Goal: Check status: Check status

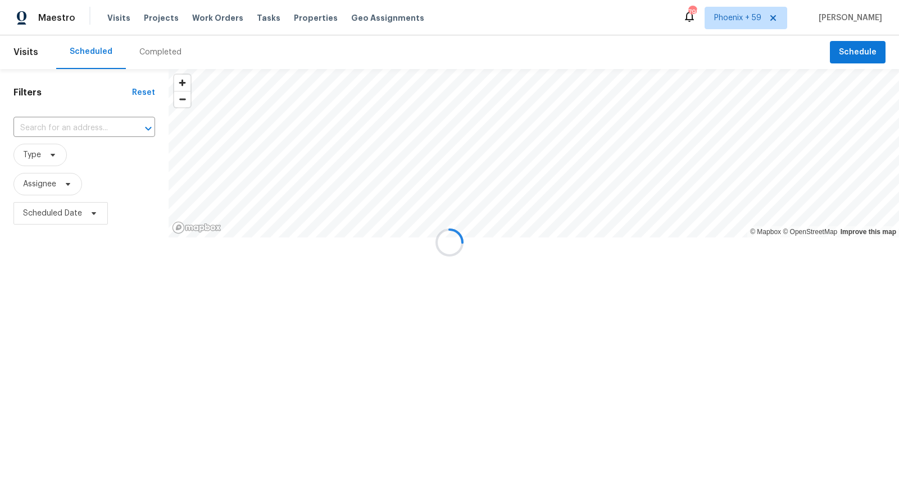
click at [166, 20] on div at bounding box center [449, 242] width 899 height 485
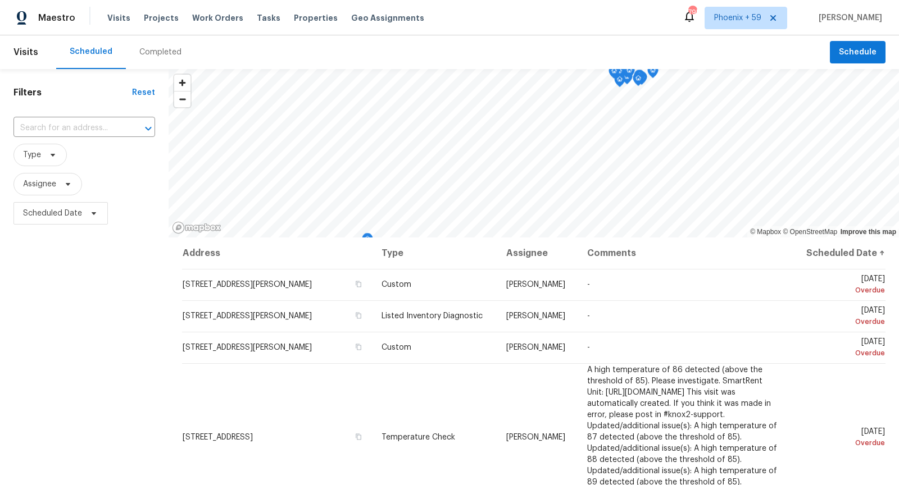
click at [166, 20] on span "Projects" at bounding box center [161, 17] width 35 height 11
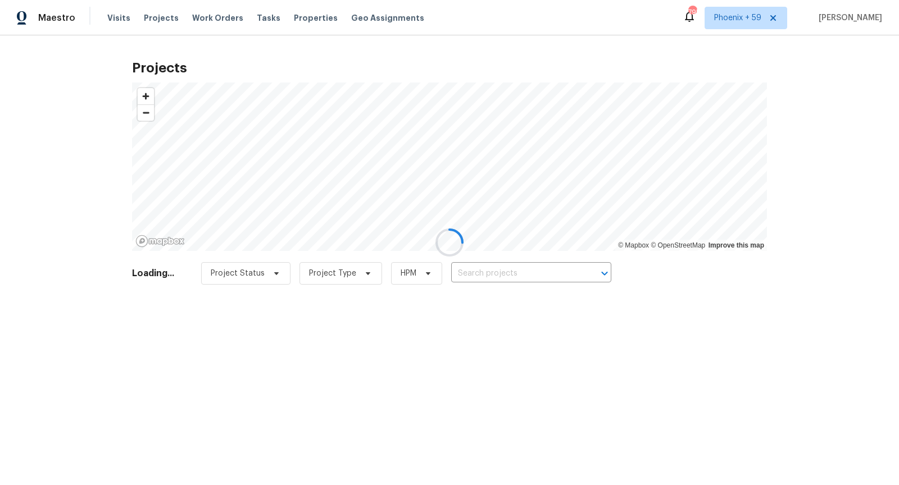
click at [499, 271] on div at bounding box center [449, 242] width 899 height 485
click at [500, 271] on div at bounding box center [449, 242] width 899 height 485
click at [503, 272] on div at bounding box center [449, 242] width 899 height 485
click at [506, 273] on div at bounding box center [449, 242] width 899 height 485
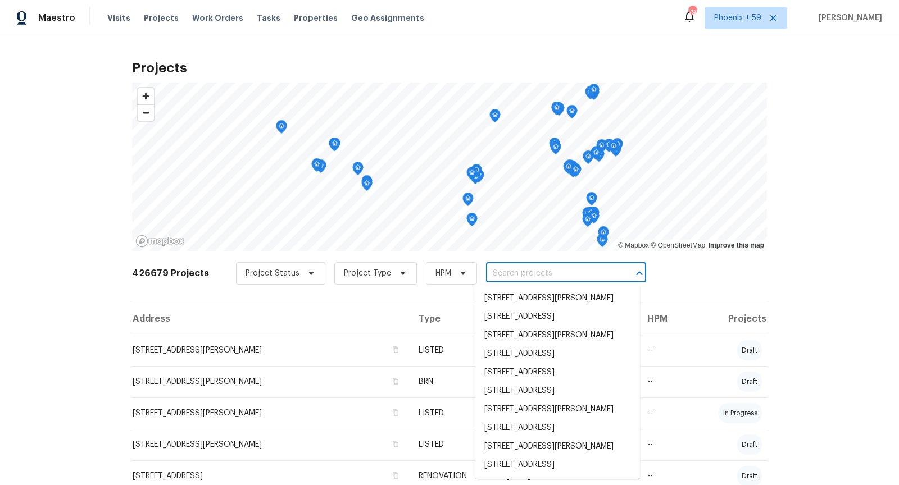
click at [506, 273] on input "text" at bounding box center [550, 273] width 129 height 17
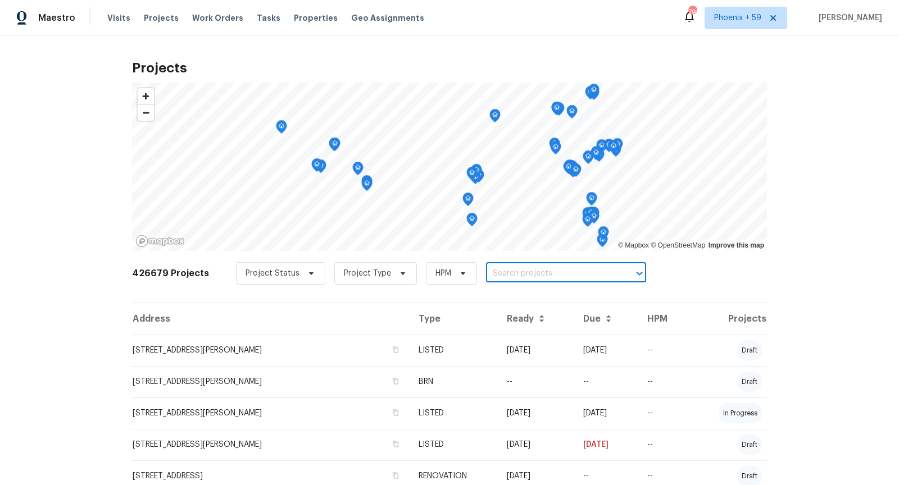
click at [506, 273] on input "text" at bounding box center [550, 273] width 129 height 17
type input "58 morse"
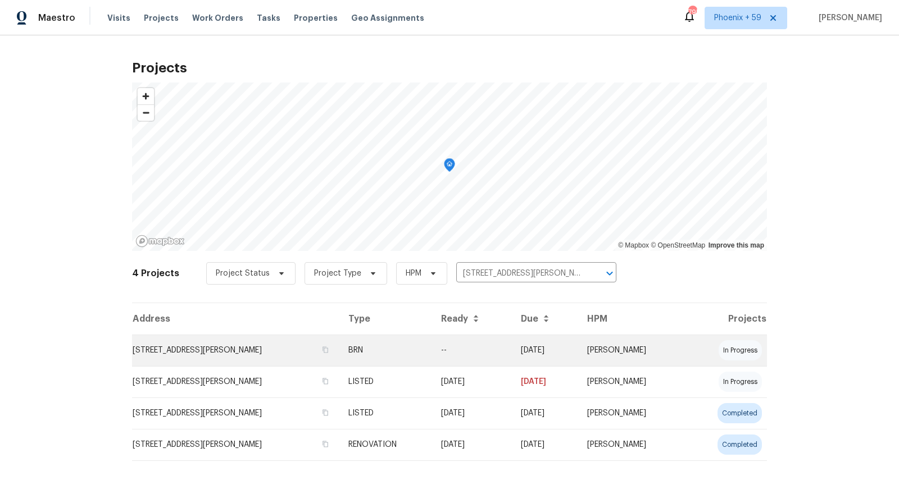
click at [249, 345] on td "58 Morse Ave, Brockton, MA 02301" at bounding box center [235, 350] width 207 height 31
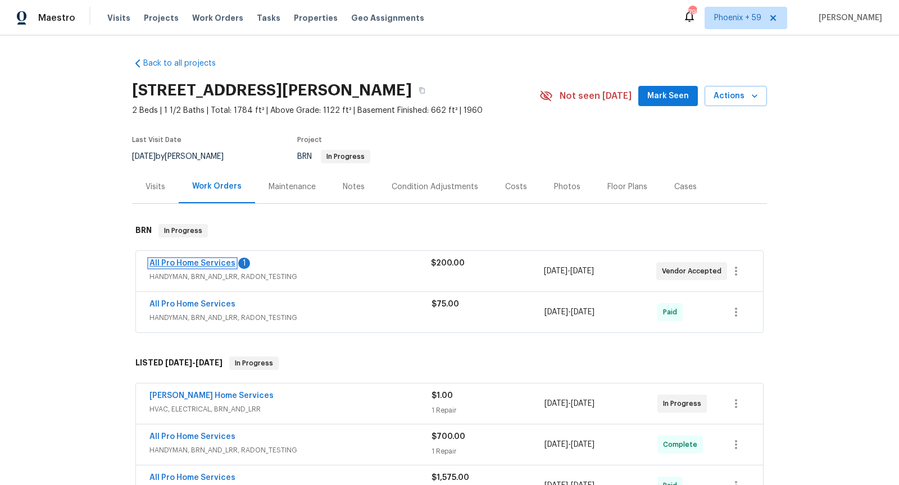
click at [204, 263] on link "All Pro Home Services" at bounding box center [192, 264] width 86 height 8
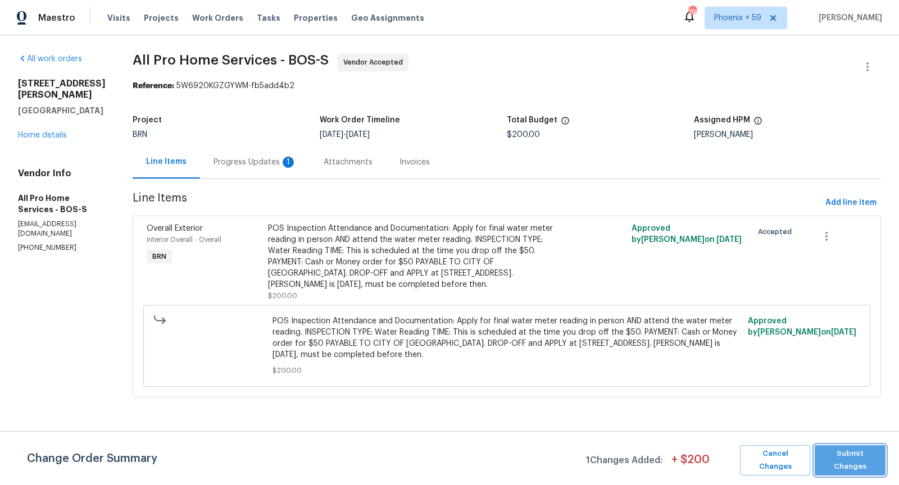
drag, startPoint x: 868, startPoint y: 460, endPoint x: 558, endPoint y: 363, distance: 324.9
click at [865, 459] on span "Submit Changes" at bounding box center [850, 461] width 60 height 26
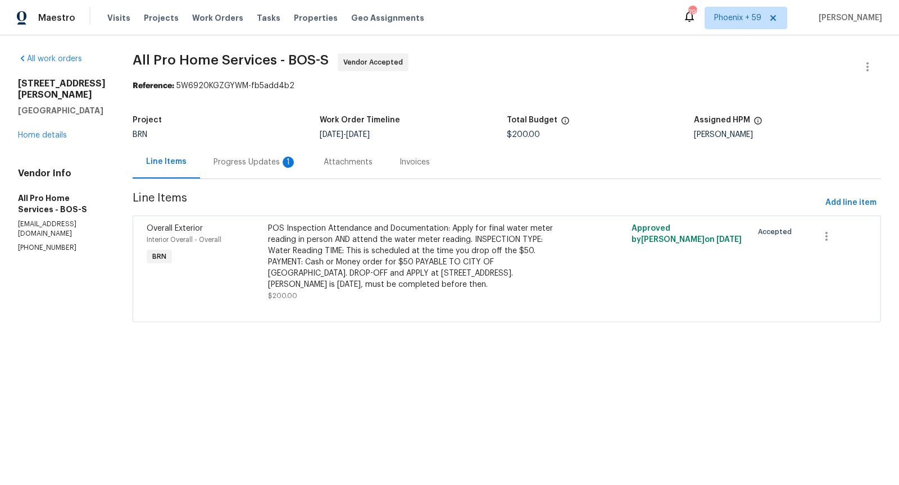
click at [263, 155] on div "Progress Updates 1" at bounding box center [255, 161] width 110 height 33
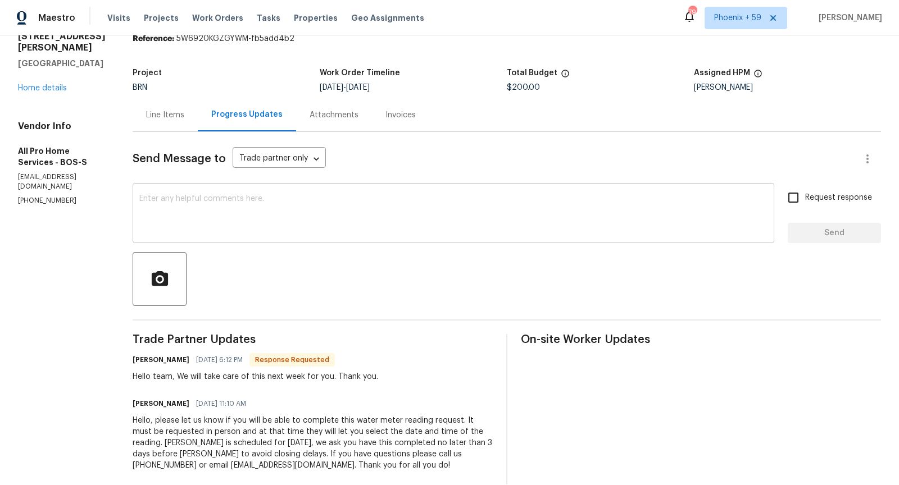
scroll to position [64, 0]
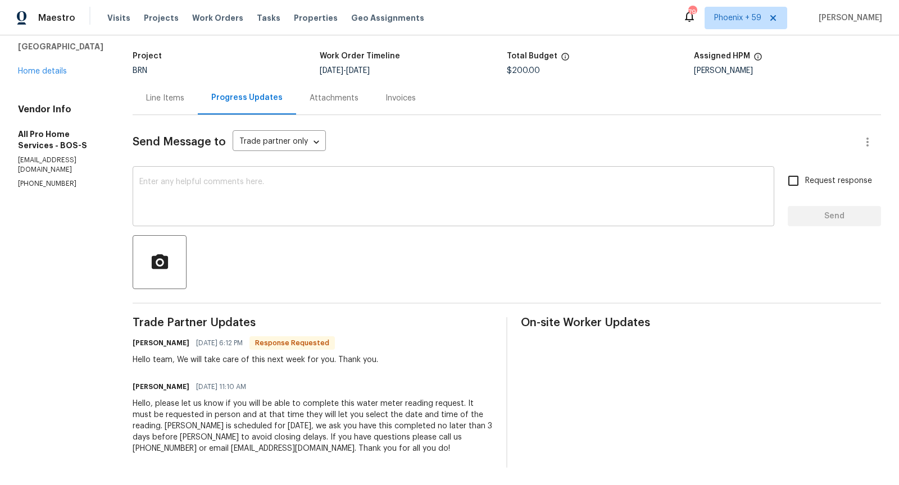
click at [301, 195] on textarea at bounding box center [453, 197] width 628 height 39
click at [271, 147] on div "Send Message to Trade partner only Trade partner only ​" at bounding box center [493, 142] width 721 height 27
click at [271, 184] on textarea at bounding box center [453, 197] width 628 height 39
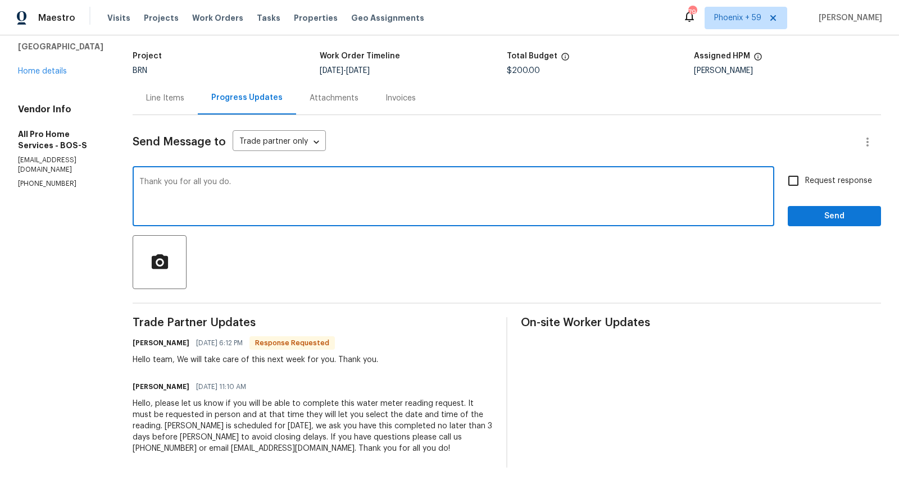
type textarea "Thank you for all you do."
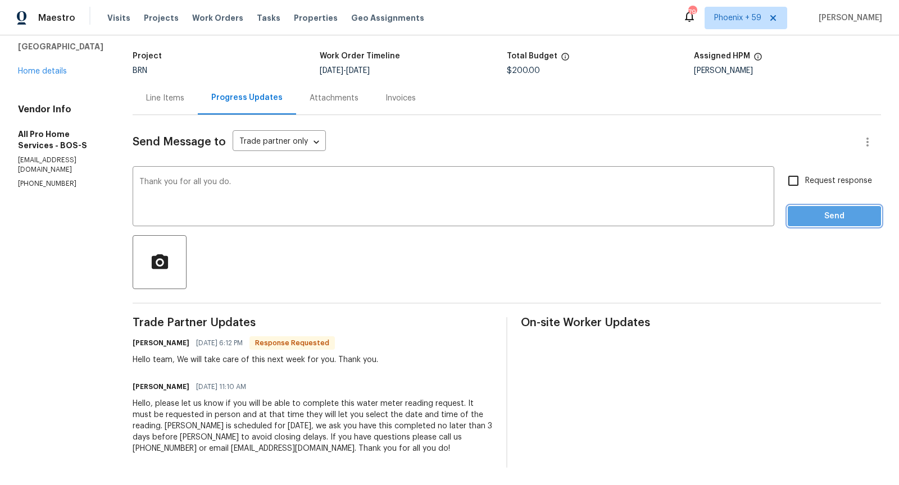
drag, startPoint x: 817, startPoint y: 218, endPoint x: 478, endPoint y: 207, distance: 338.9
click at [816, 219] on span "Send" at bounding box center [833, 217] width 75 height 14
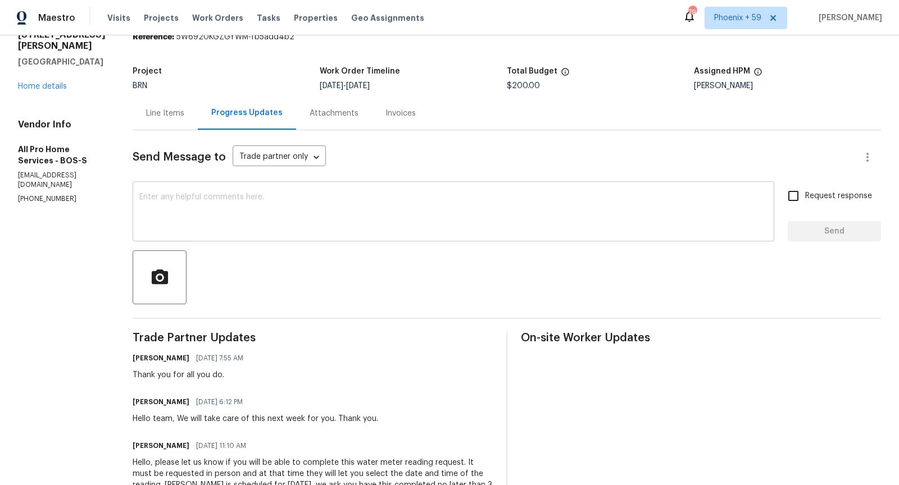
scroll to position [104, 0]
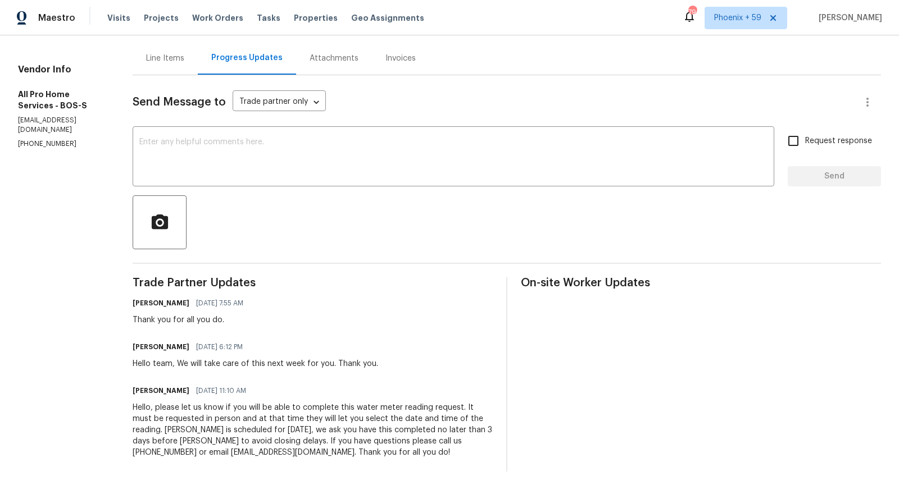
click at [169, 62] on div "Line Items" at bounding box center [165, 58] width 38 height 11
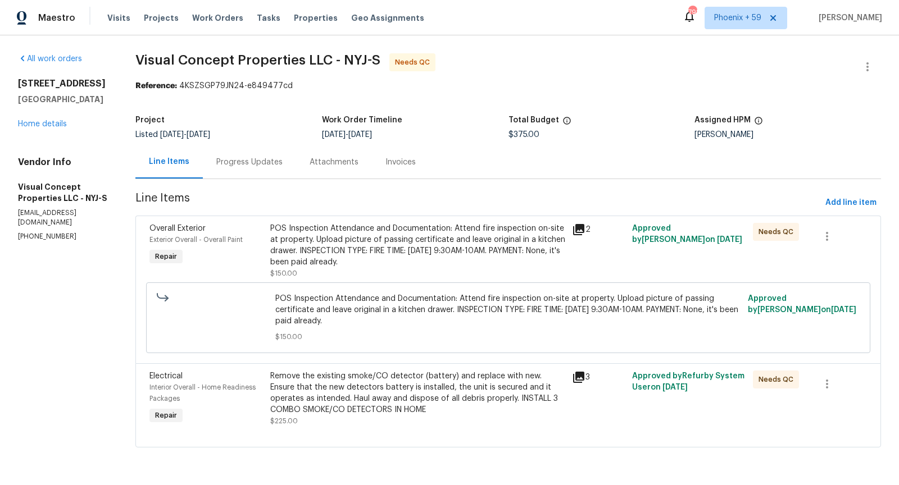
click at [585, 380] on icon at bounding box center [578, 377] width 13 height 13
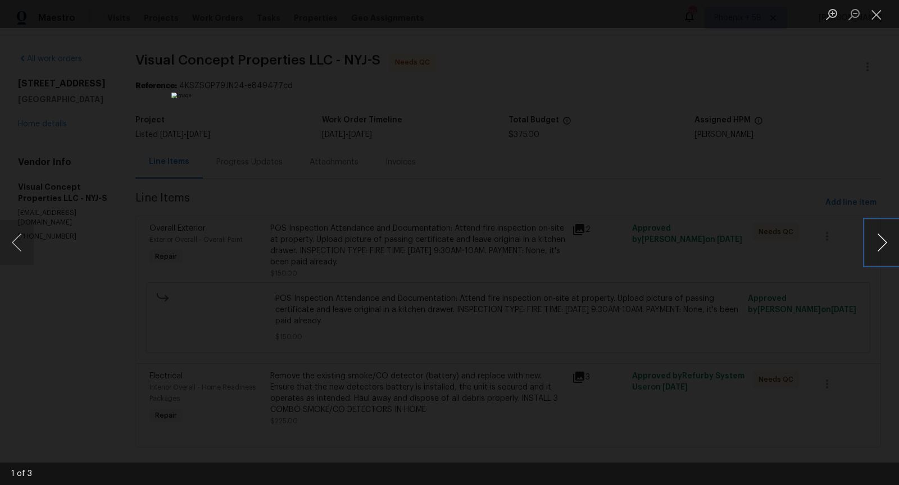
click at [888, 243] on button "Next image" at bounding box center [882, 242] width 34 height 45
click at [769, 300] on div "Lightbox" at bounding box center [449, 242] width 899 height 485
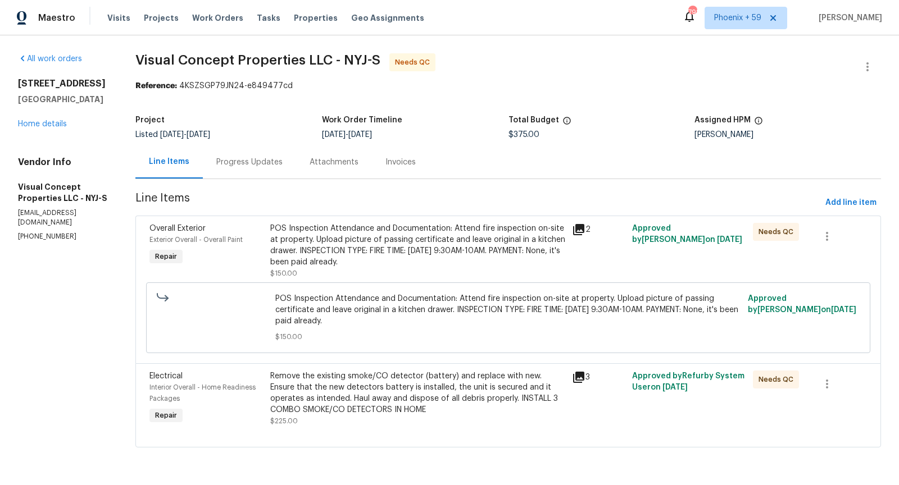
click at [584, 227] on icon at bounding box center [578, 229] width 11 height 11
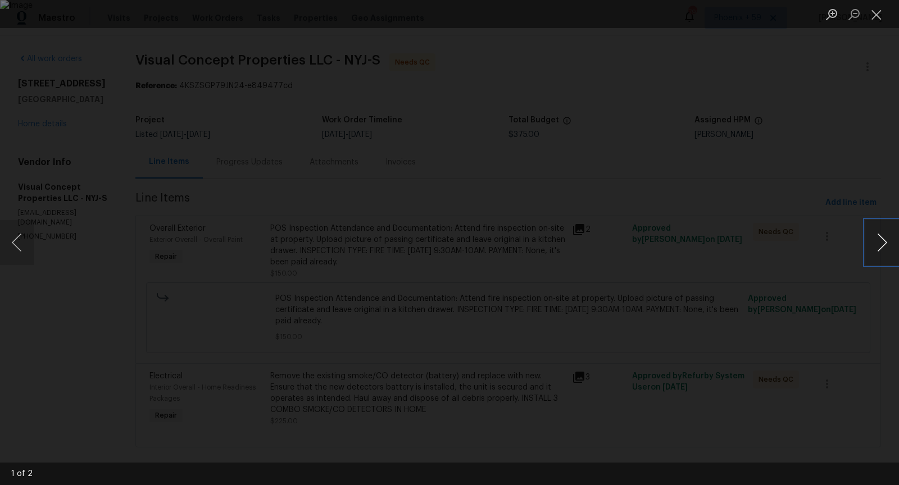
click at [889, 240] on button "Next image" at bounding box center [882, 242] width 34 height 45
click at [21, 245] on button "Previous image" at bounding box center [17, 242] width 34 height 45
click at [882, 244] on button "Next image" at bounding box center [882, 242] width 34 height 45
click at [880, 252] on button "Next image" at bounding box center [882, 242] width 34 height 45
click at [876, 19] on button "Close lightbox" at bounding box center [876, 14] width 22 height 20
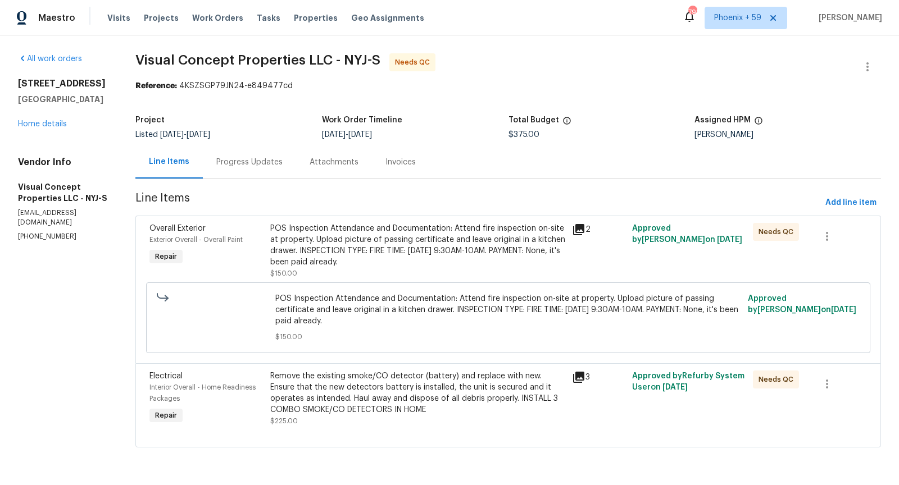
click at [448, 309] on span "POS Inspection Attendance and Documentation: Attend fire inspection on-site at …" at bounding box center [508, 310] width 466 height 34
click at [441, 269] on div "POS Inspection Attendance and Documentation: Attend fire inspection on-site at …" at bounding box center [417, 251] width 295 height 56
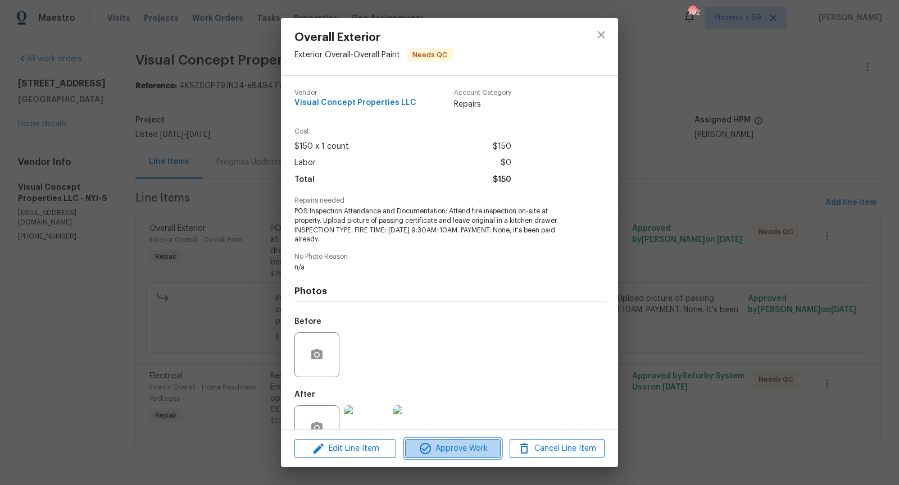
click at [478, 447] on span "Approve Work" at bounding box center [452, 449] width 88 height 14
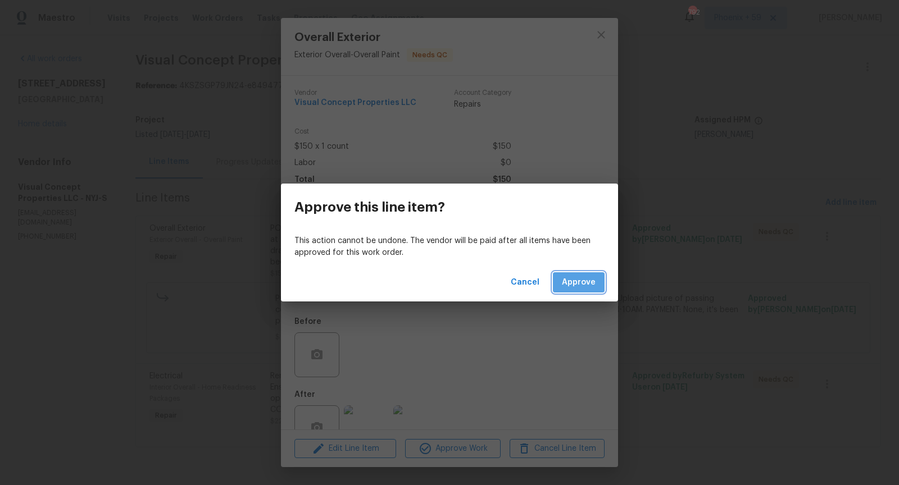
click at [585, 280] on span "Approve" at bounding box center [579, 283] width 34 height 14
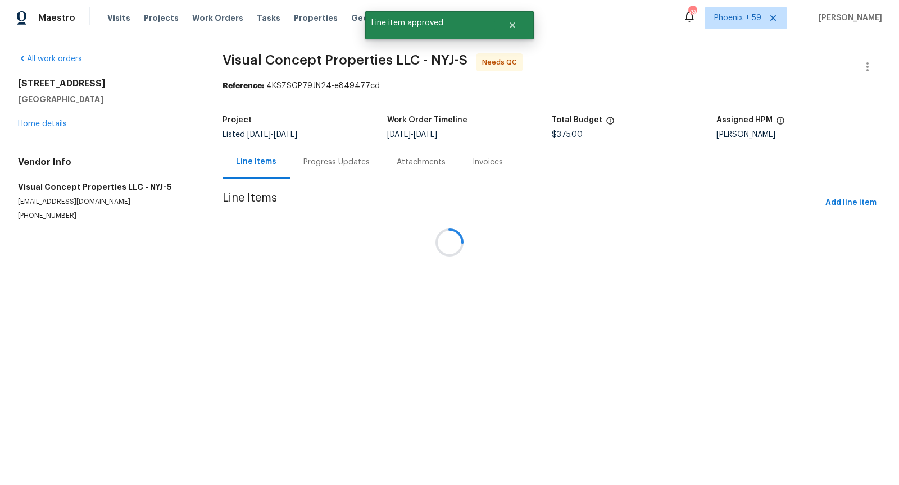
click at [511, 383] on div at bounding box center [449, 242] width 899 height 485
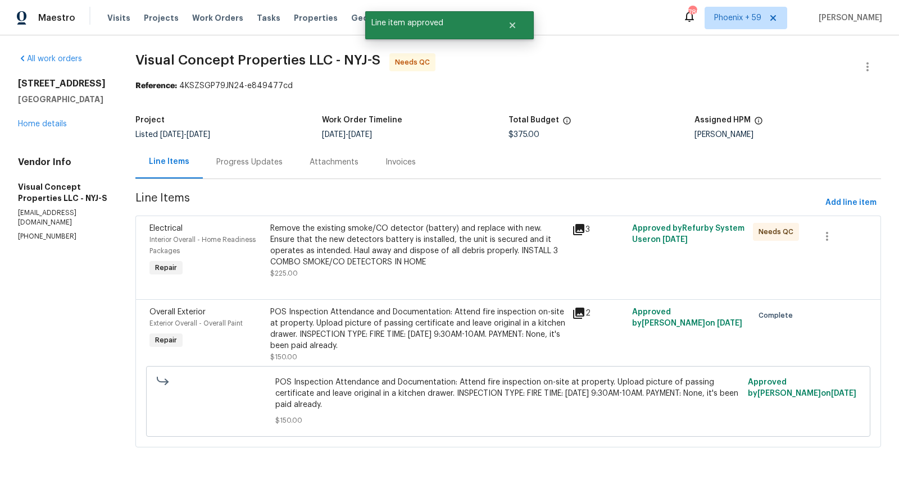
click at [467, 257] on div "Remove the existing smoke/CO detector (battery) and replace with new. Ensure th…" at bounding box center [417, 245] width 295 height 45
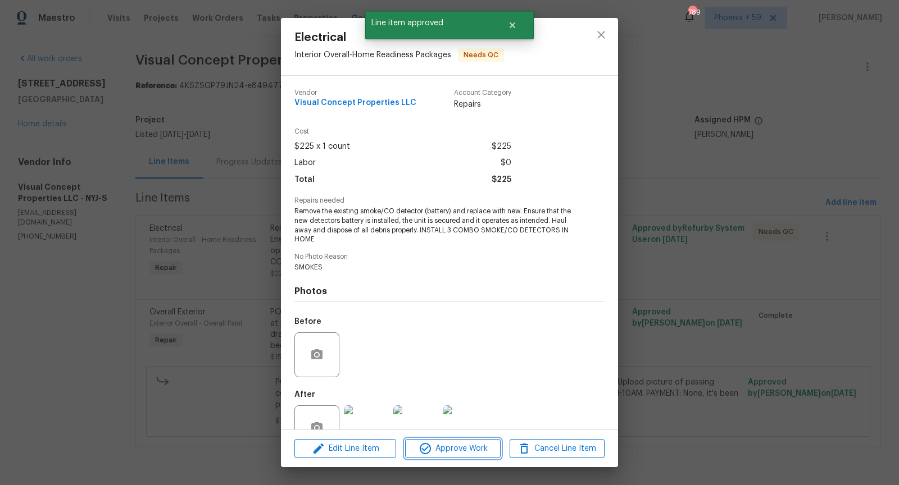
click at [465, 450] on span "Approve Work" at bounding box center [452, 449] width 88 height 14
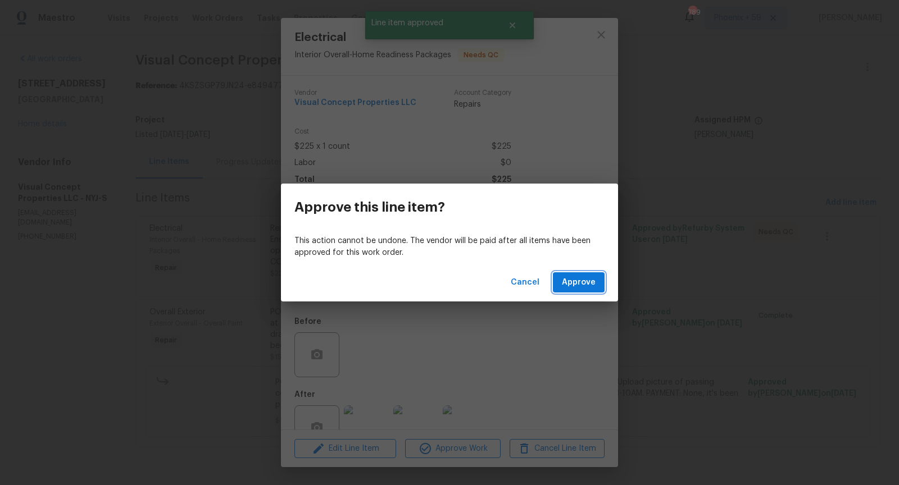
click at [576, 277] on span "Approve" at bounding box center [579, 283] width 34 height 14
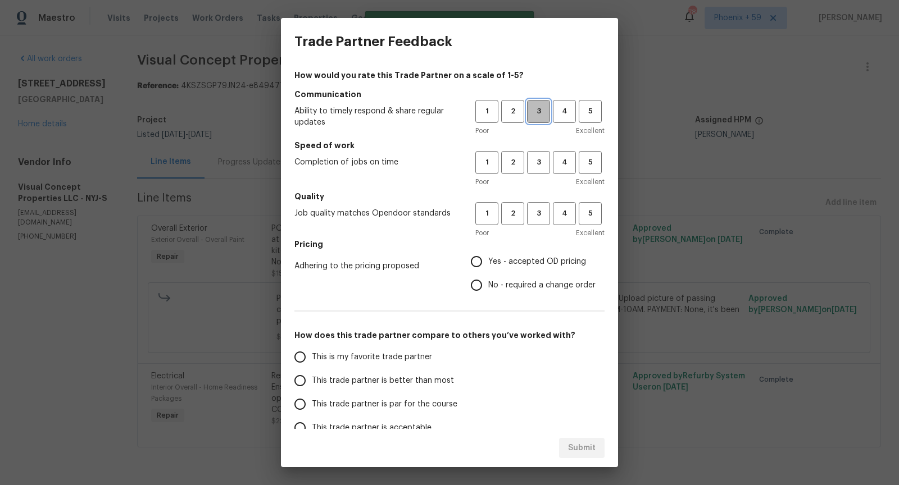
click at [538, 111] on span "3" at bounding box center [538, 111] width 21 height 13
click at [538, 163] on span "3" at bounding box center [538, 162] width 21 height 13
click at [538, 220] on span "3" at bounding box center [538, 213] width 21 height 13
click at [482, 289] on input "No - required a change order" at bounding box center [477, 286] width 24 height 24
radio input "true"
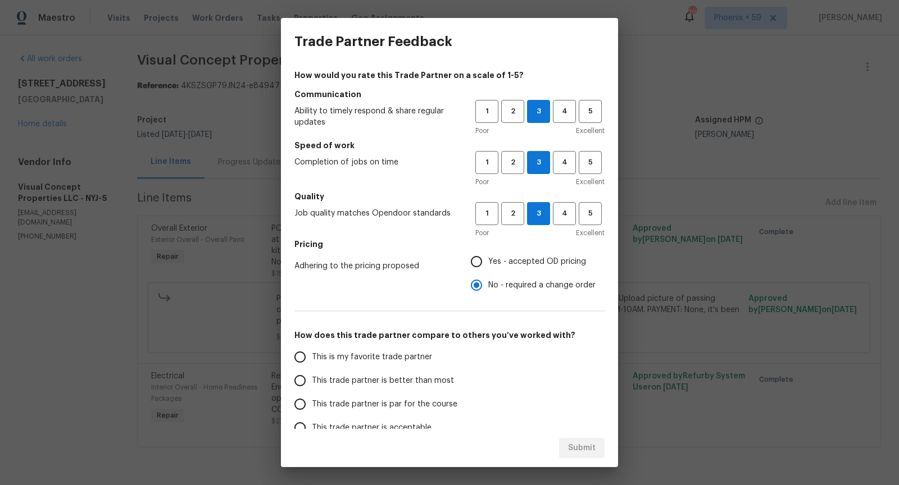
scroll to position [83, 0]
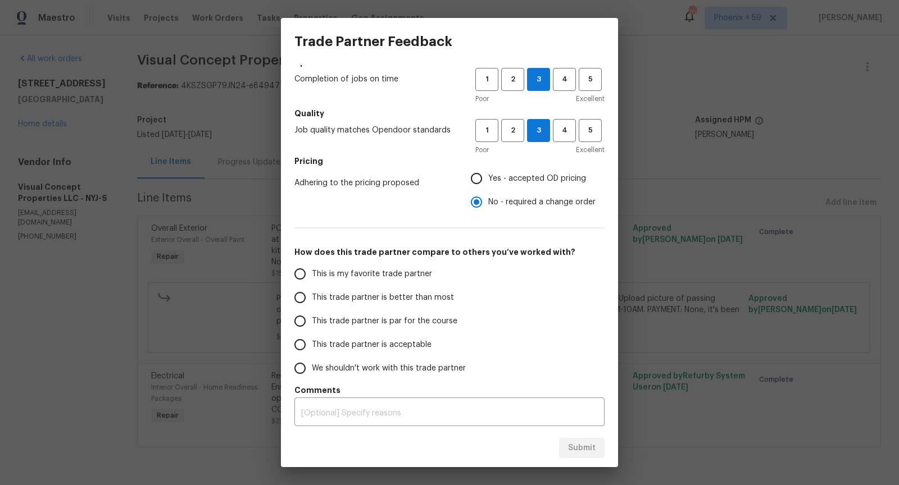
click at [352, 320] on span "This trade partner is par for the course" at bounding box center [384, 322] width 145 height 12
click at [312, 320] on input "This trade partner is par for the course" at bounding box center [300, 321] width 24 height 24
click at [568, 76] on span "4" at bounding box center [564, 79] width 21 height 13
radio input "true"
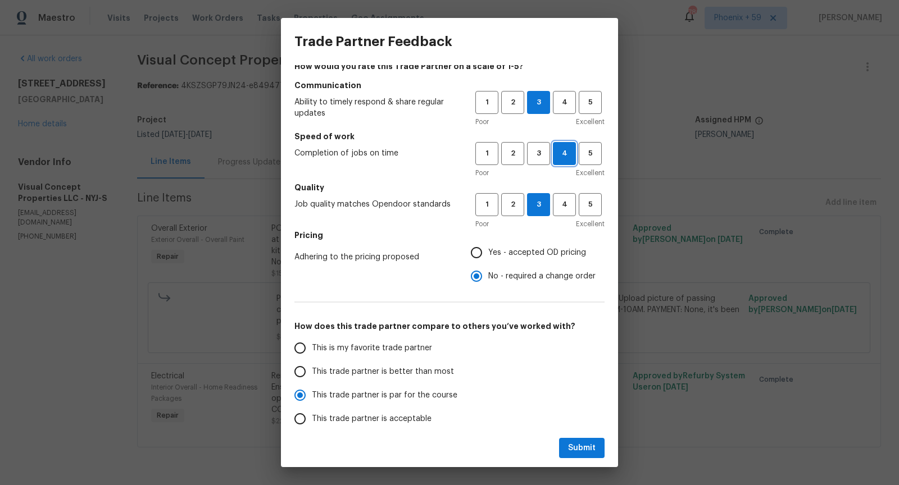
scroll to position [0, 0]
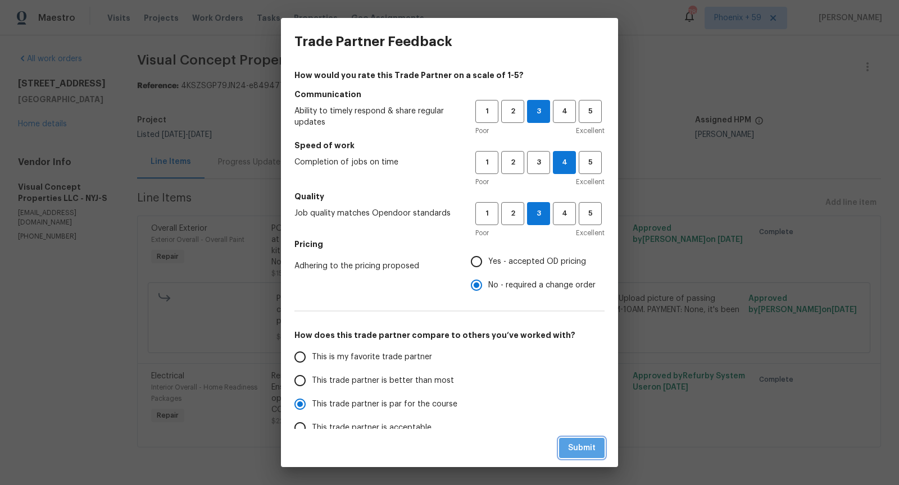
click at [590, 450] on span "Submit" at bounding box center [582, 448] width 28 height 14
radio input "false"
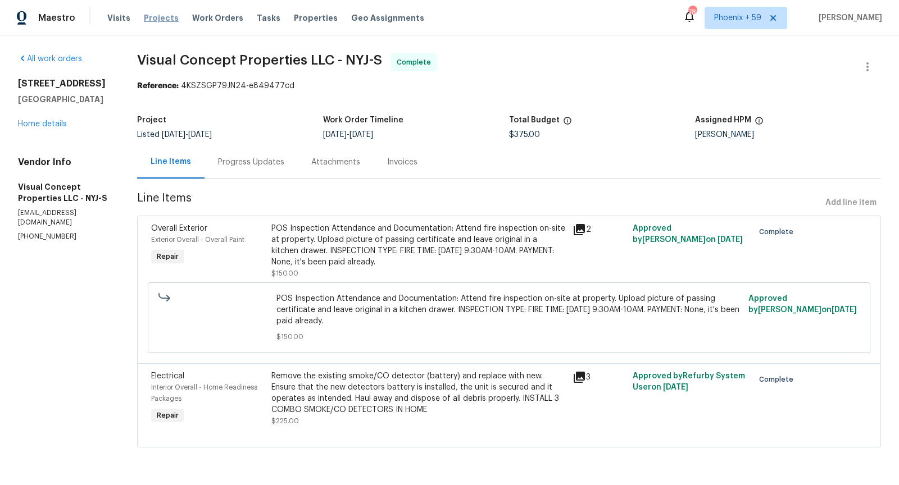
click at [162, 17] on span "Projects" at bounding box center [161, 17] width 35 height 11
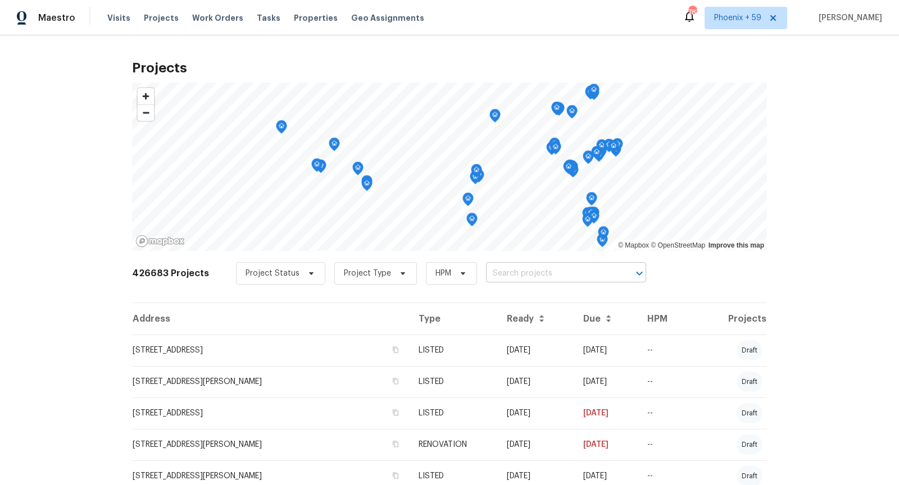
click at [527, 279] on input "text" at bounding box center [550, 273] width 129 height 17
type input "2225 [PERSON_NAME]"
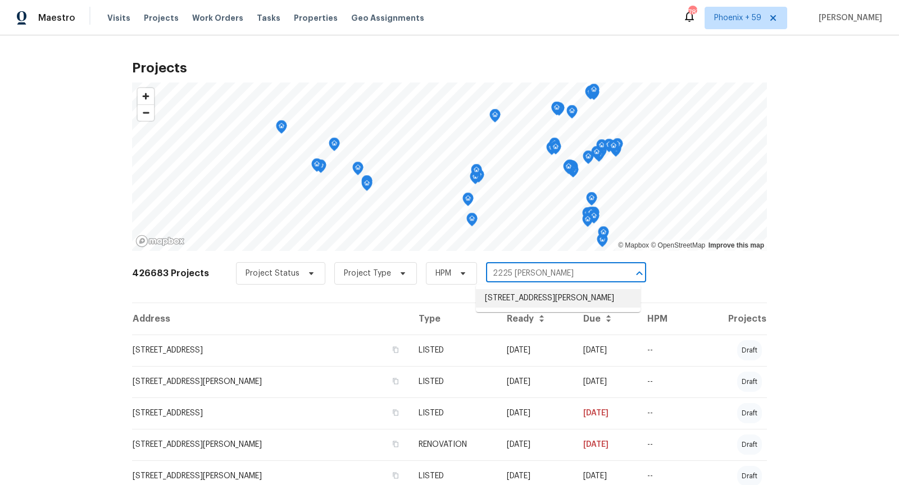
click at [505, 301] on li "[STREET_ADDRESS][PERSON_NAME]" at bounding box center [558, 298] width 165 height 19
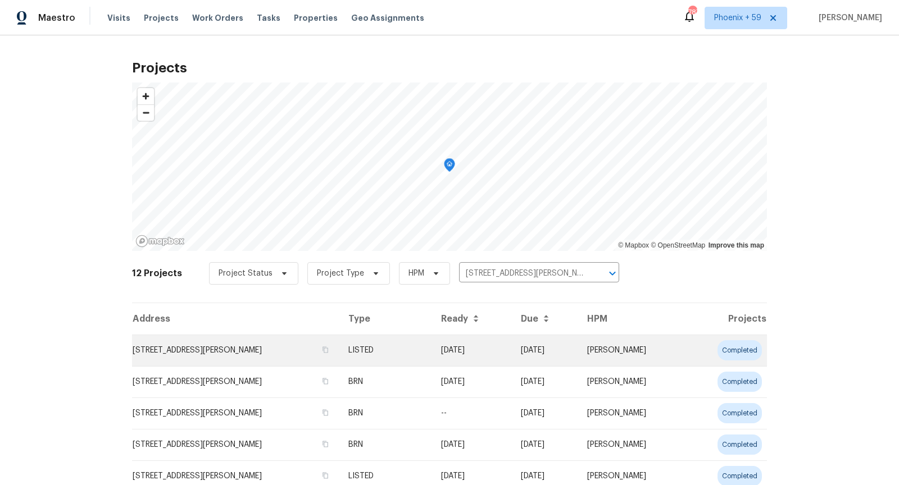
click at [211, 352] on td "[STREET_ADDRESS][PERSON_NAME]" at bounding box center [235, 350] width 207 height 31
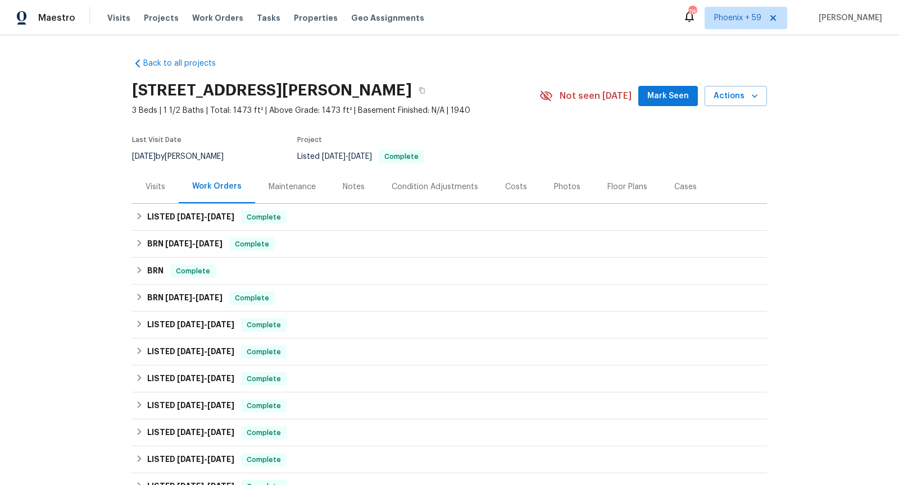
click at [160, 189] on div "Visits" at bounding box center [155, 186] width 20 height 11
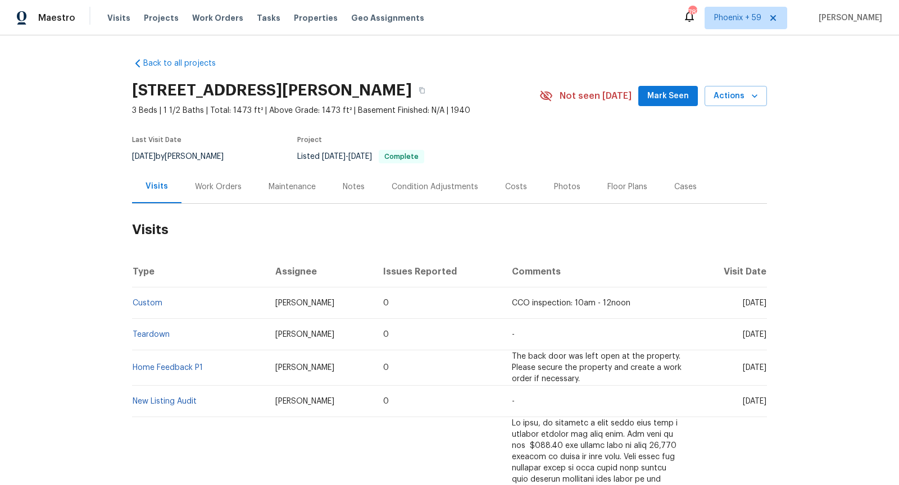
click at [219, 193] on div "Work Orders" at bounding box center [218, 186] width 74 height 33
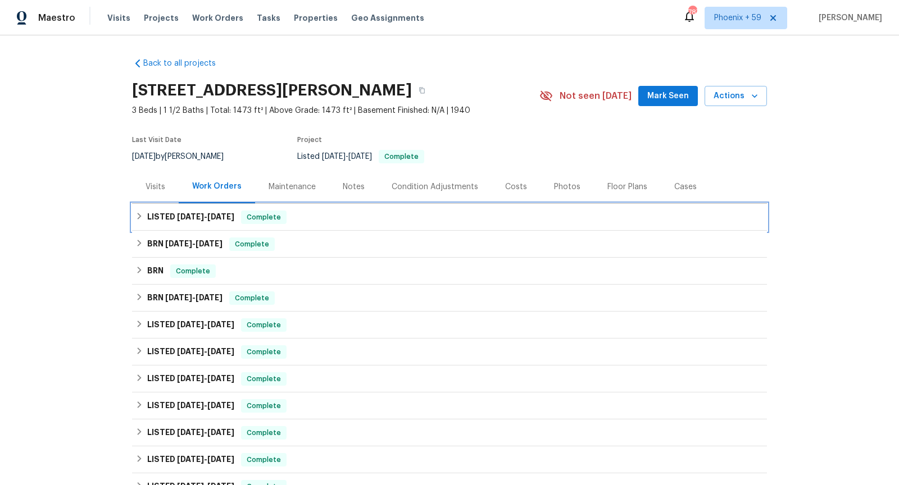
click at [323, 221] on div "LISTED [DATE] - [DATE] Complete" at bounding box center [449, 217] width 628 height 13
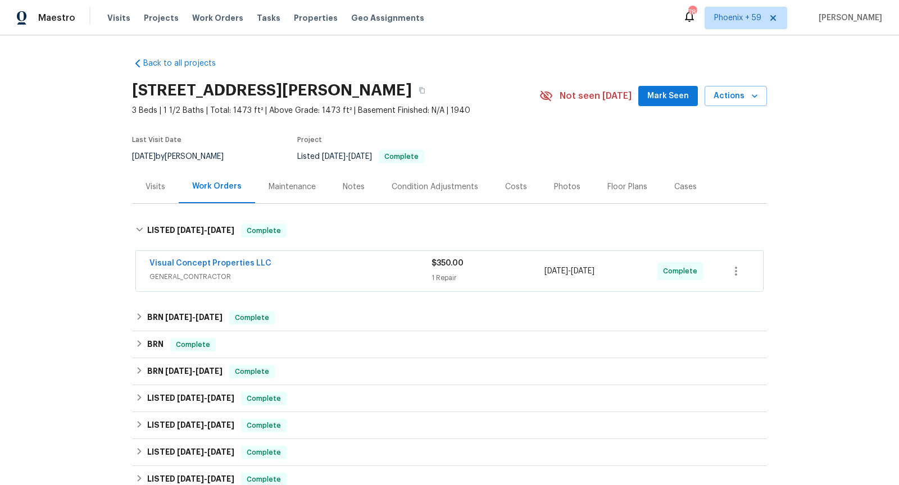
click at [350, 266] on div "Visual Concept Properties LLC" at bounding box center [290, 264] width 282 height 13
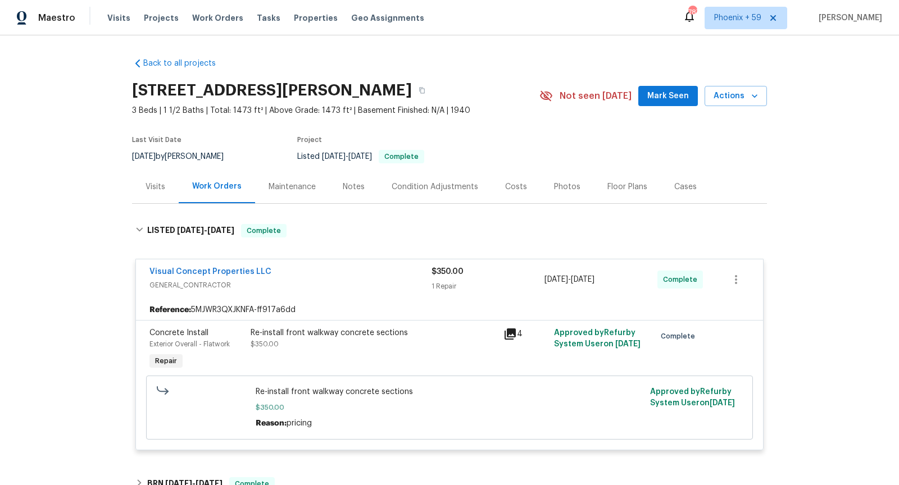
click at [348, 280] on span "GENERAL_CONTRACTOR" at bounding box center [290, 285] width 282 height 11
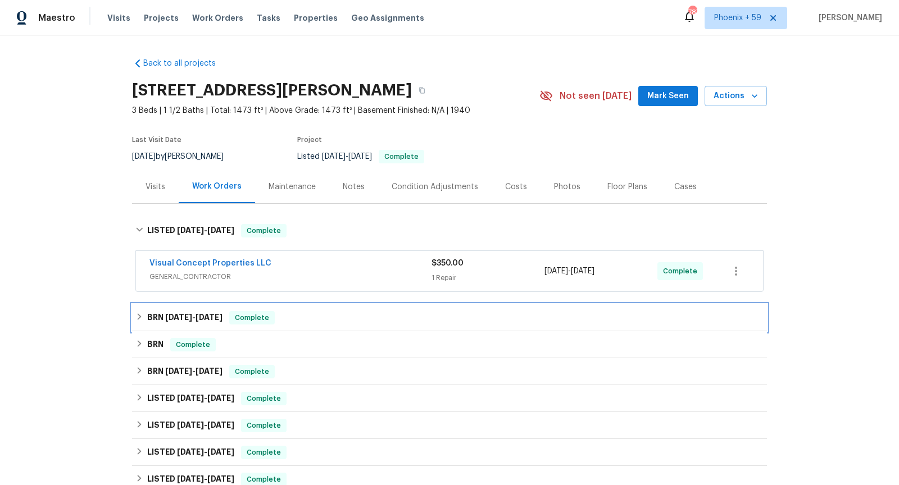
click at [354, 317] on div "BRN [DATE] - [DATE] Complete" at bounding box center [449, 317] width 628 height 13
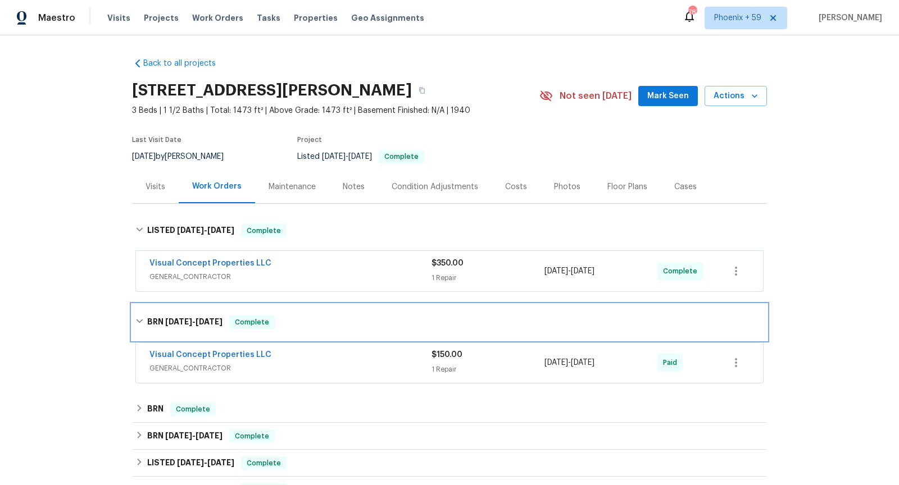
scroll to position [21, 0]
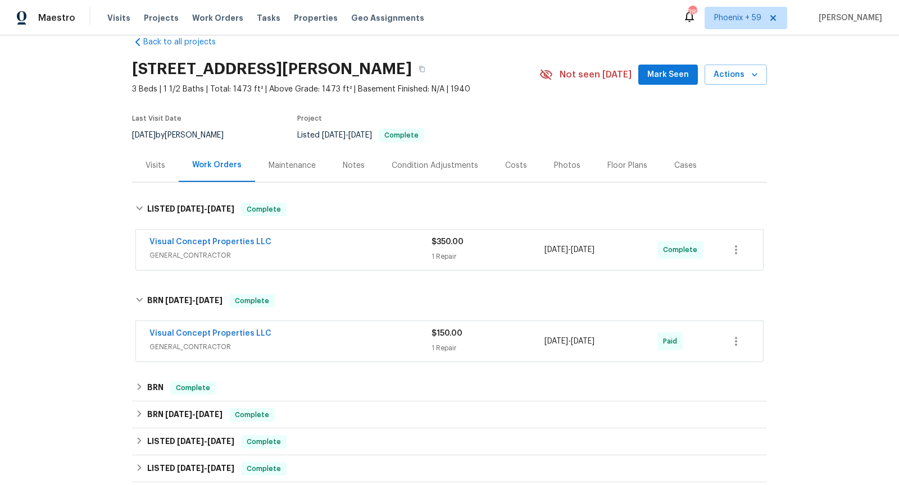
click at [361, 338] on div "Visual Concept Properties LLC" at bounding box center [290, 334] width 282 height 13
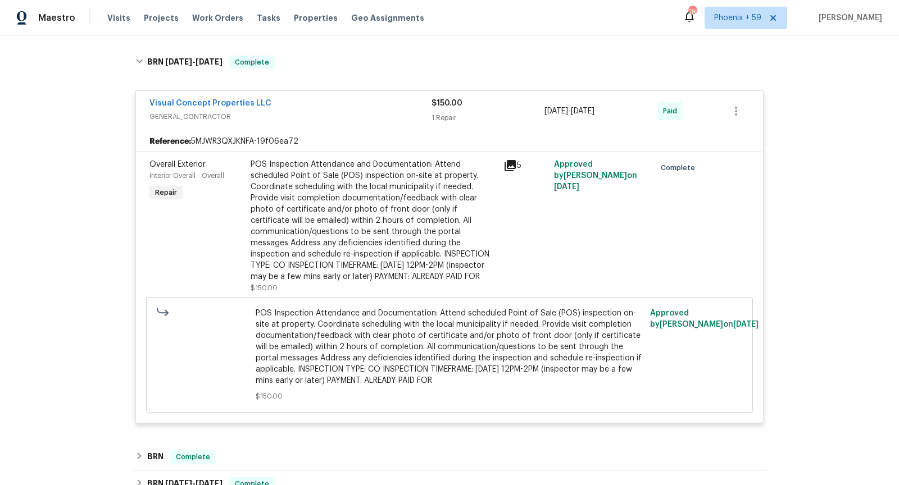
scroll to position [261, 0]
click at [509, 165] on icon at bounding box center [509, 164] width 11 height 11
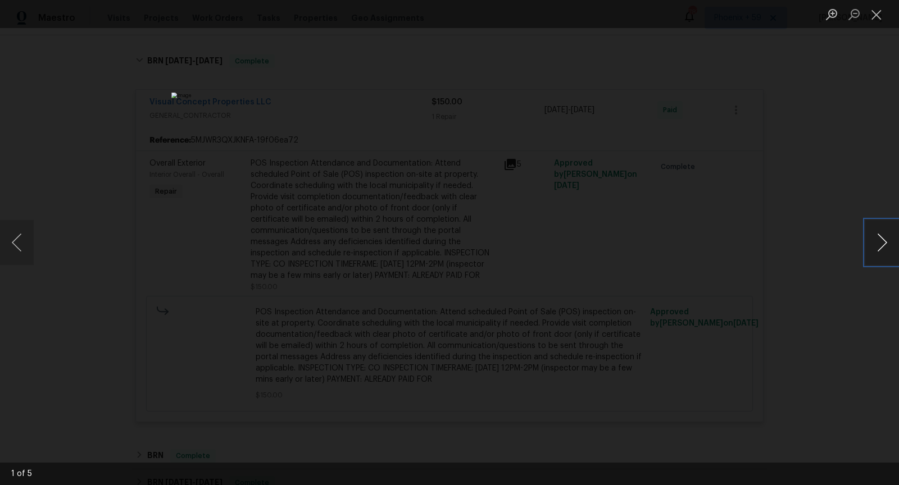
click at [882, 250] on button "Next image" at bounding box center [882, 242] width 34 height 45
click at [879, 250] on button "Next image" at bounding box center [882, 242] width 34 height 45
click at [878, 248] on button "Next image" at bounding box center [882, 242] width 34 height 45
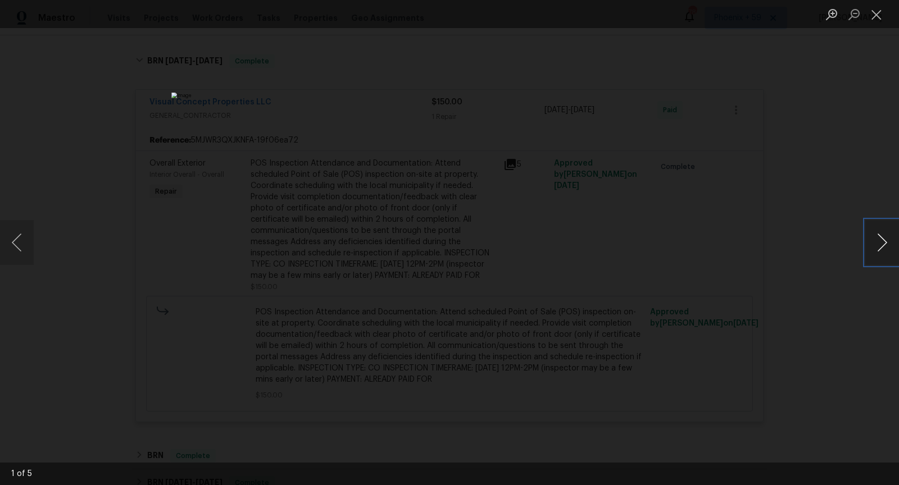
click at [871, 251] on button "Next image" at bounding box center [882, 242] width 34 height 45
click at [873, 251] on button "Next image" at bounding box center [882, 242] width 34 height 45
click at [870, 251] on button "Next image" at bounding box center [882, 242] width 34 height 45
click at [867, 257] on button "Next image" at bounding box center [882, 242] width 34 height 45
click at [827, 265] on div "Lightbox" at bounding box center [449, 242] width 899 height 485
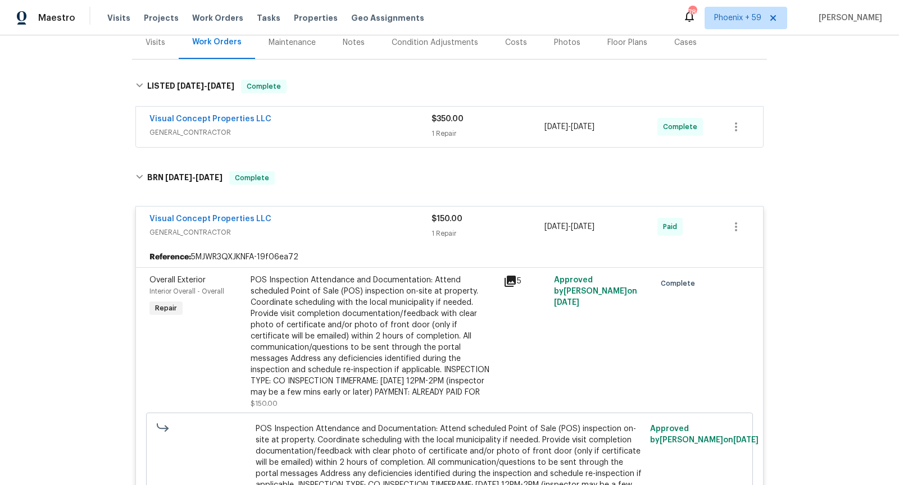
scroll to position [136, 0]
